Goal: Task Accomplishment & Management: Manage account settings

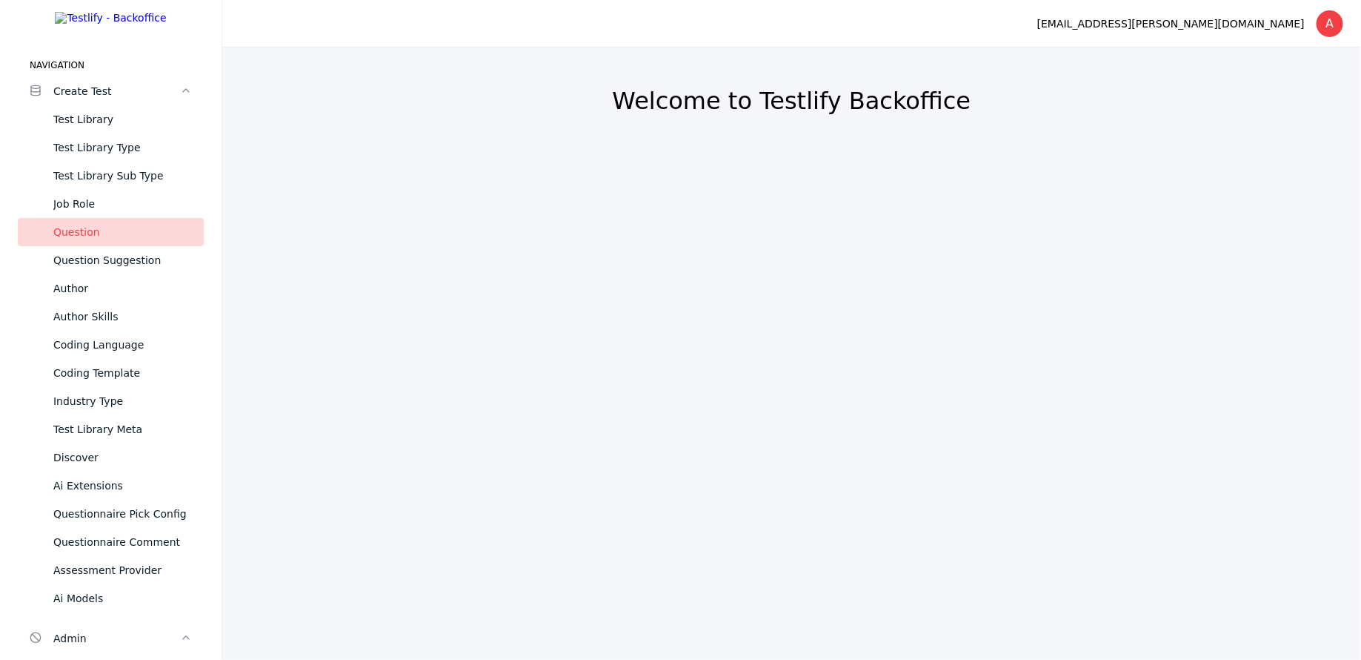
click at [130, 241] on div "Question" at bounding box center [122, 232] width 139 height 18
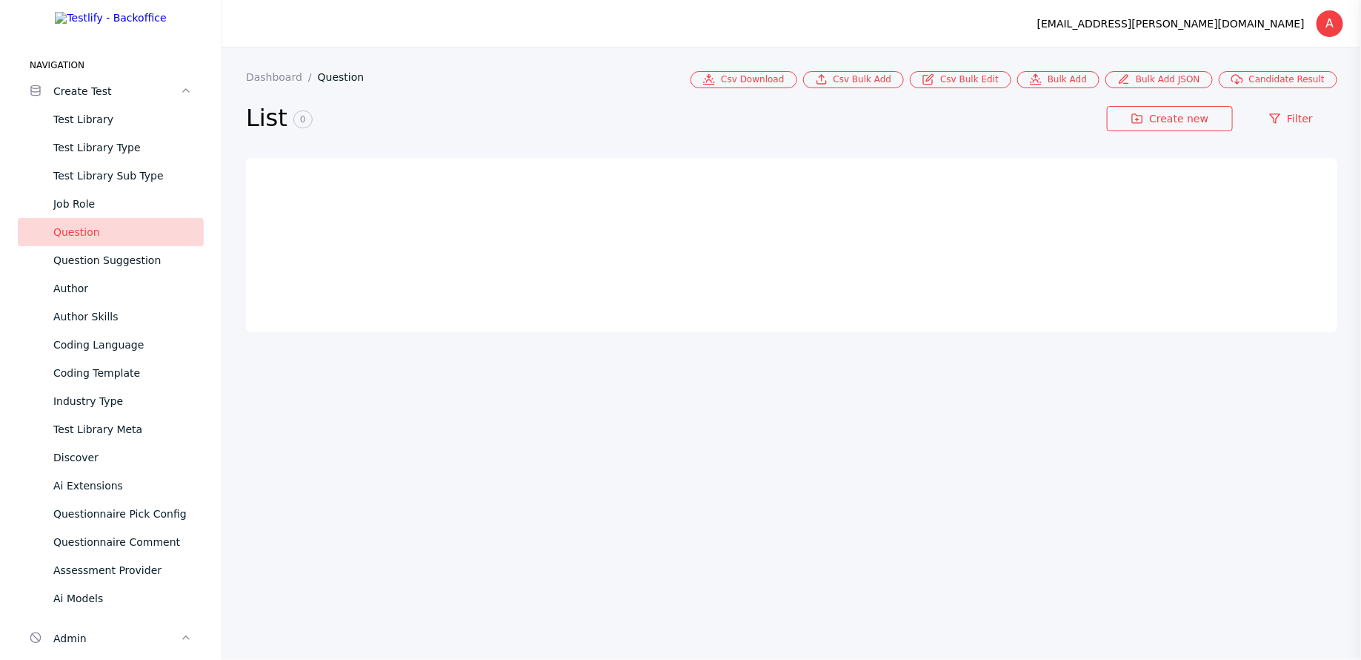
click at [342, 79] on link "Question" at bounding box center [347, 77] width 59 height 12
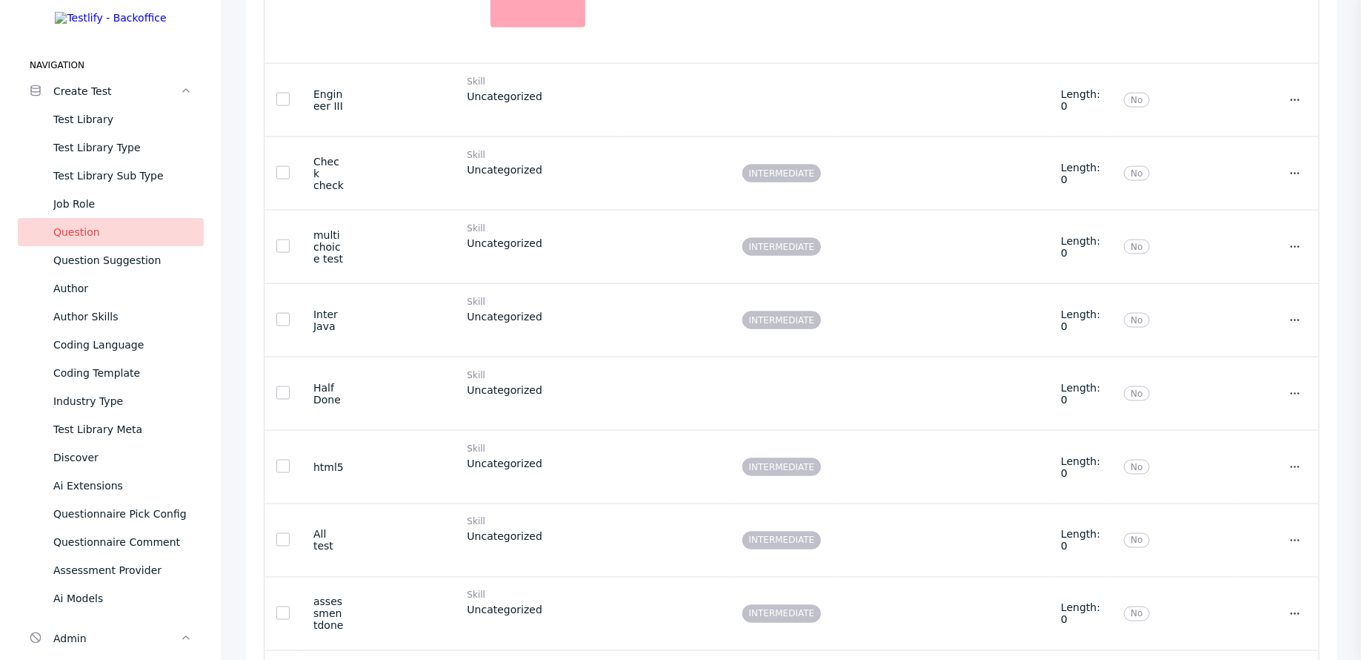
scroll to position [1116, 0]
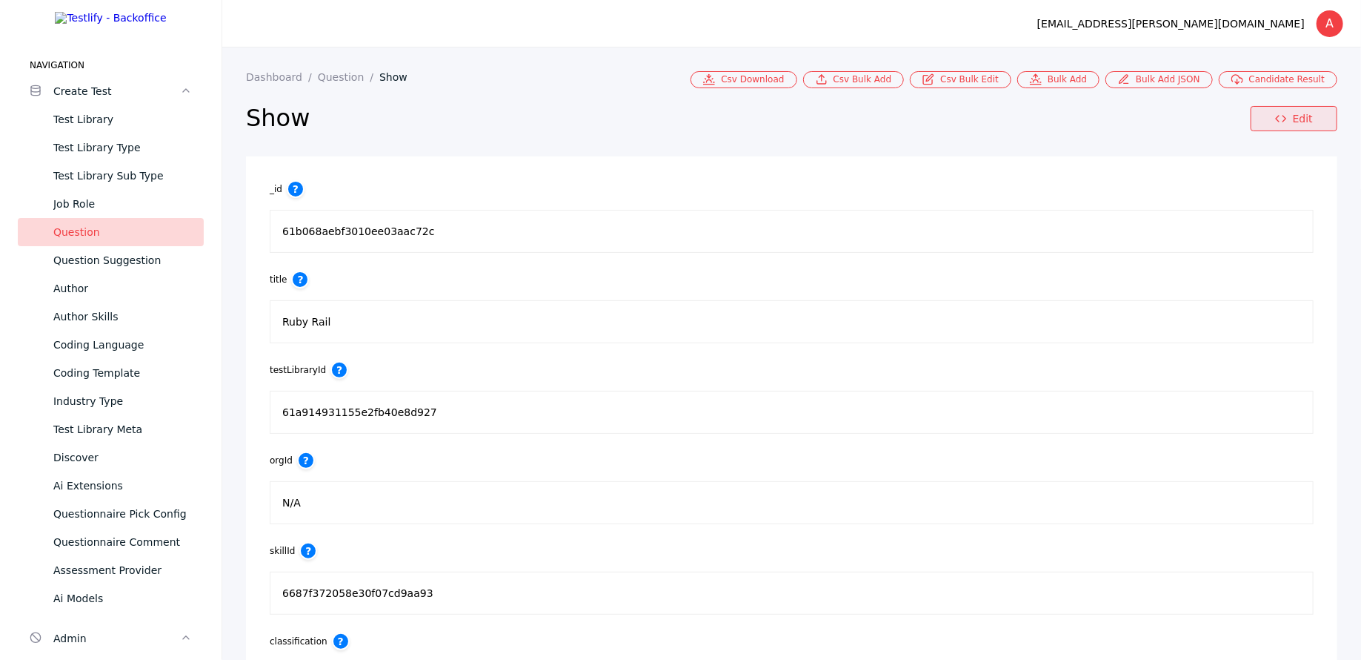
click at [1293, 117] on link "Edit" at bounding box center [1294, 118] width 87 height 25
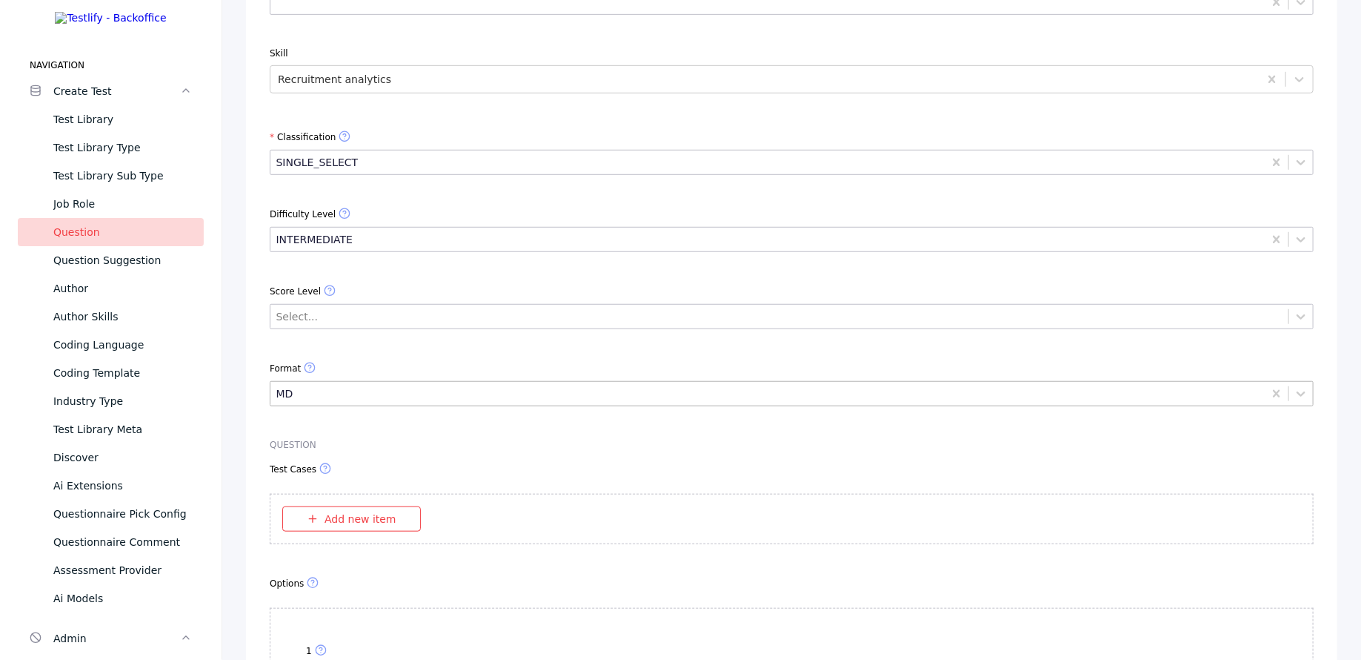
scroll to position [384, 0]
